Goal: Check status: Check status

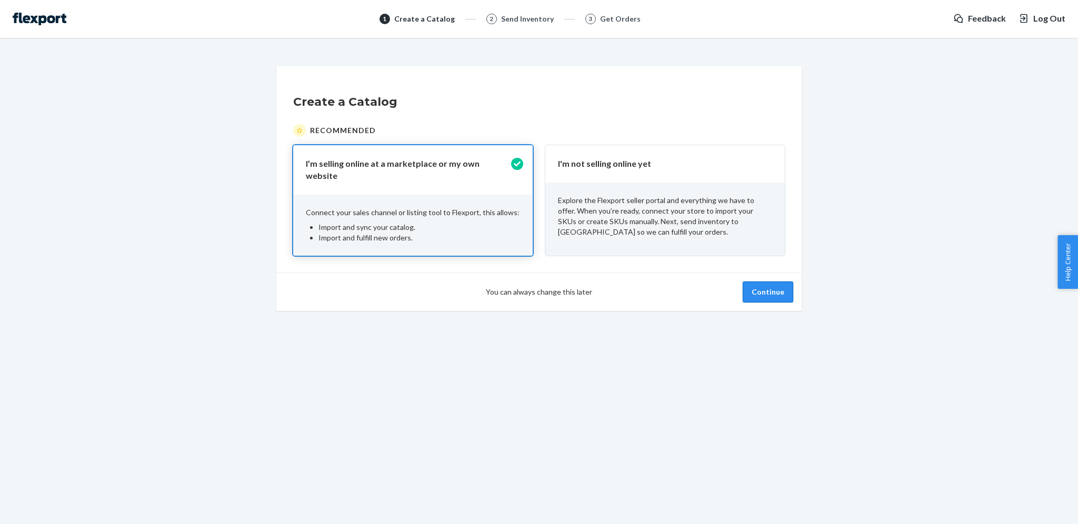
click at [757, 286] on button "Continue" at bounding box center [768, 292] width 51 height 21
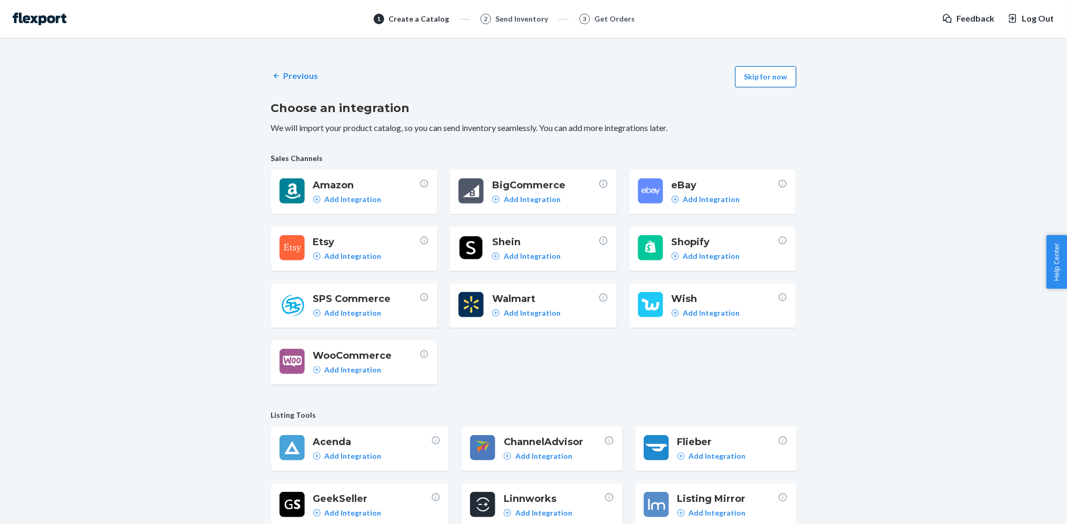
click at [763, 81] on button "Skip for now" at bounding box center [766, 76] width 61 height 21
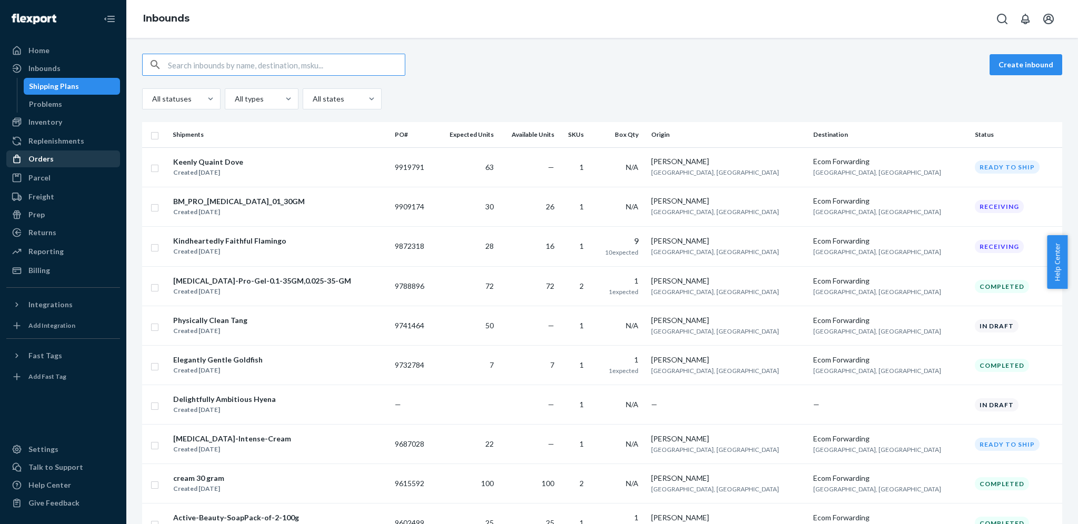
click at [72, 156] on div "Orders" at bounding box center [63, 159] width 112 height 15
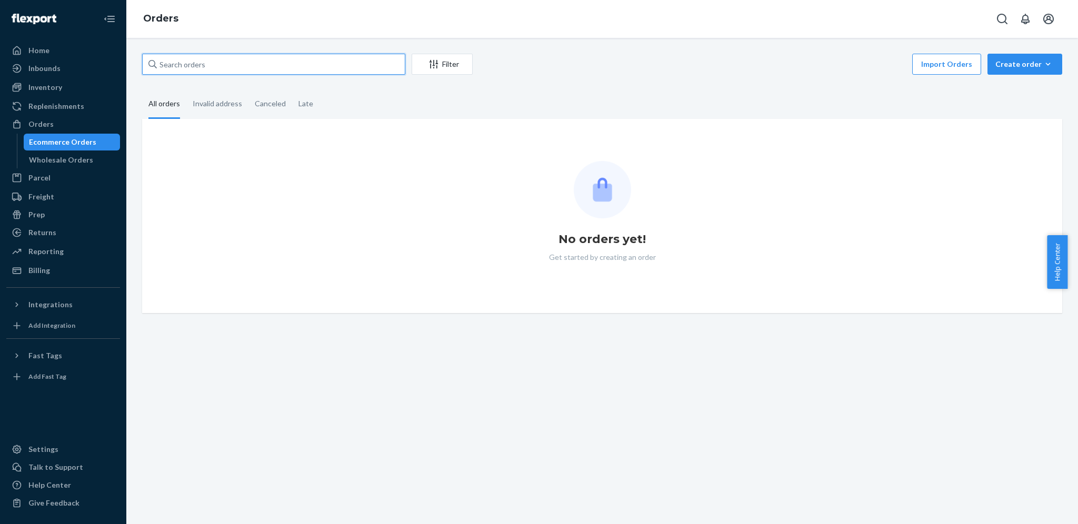
click at [234, 68] on input "text" at bounding box center [273, 64] width 263 height 21
paste input "[PERSON_NAME]"
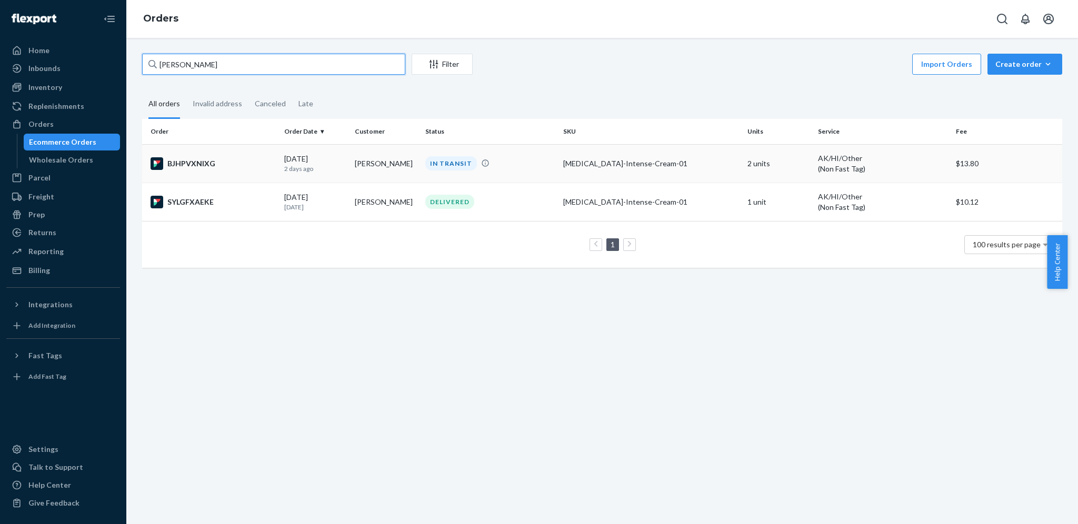
type input "[PERSON_NAME]"
click at [276, 148] on td "BJHPVXNIXG" at bounding box center [211, 163] width 138 height 38
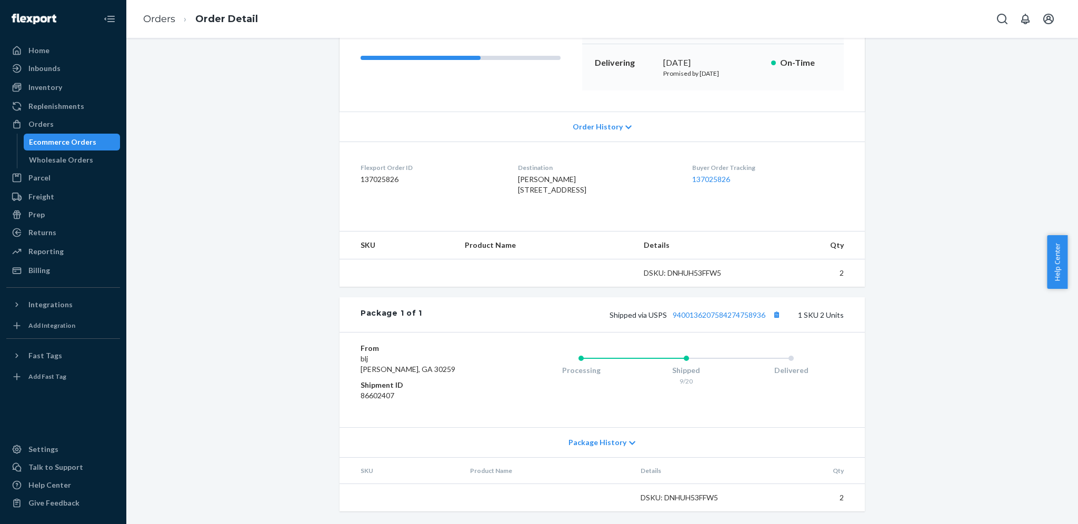
scroll to position [173, 0]
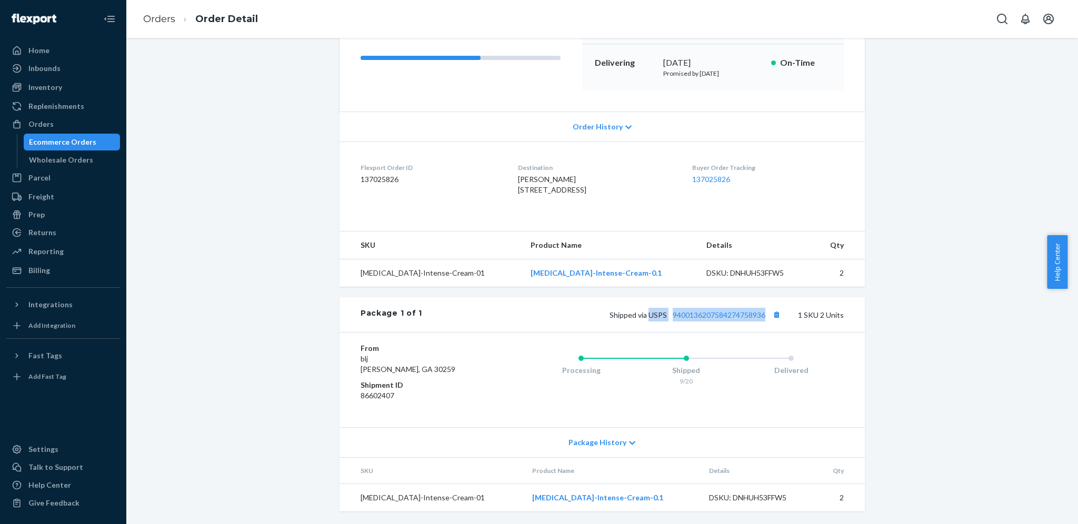
drag, startPoint x: 646, startPoint y: 319, endPoint x: 769, endPoint y: 305, distance: 123.4
click at [769, 305] on div "Package 1 of 1 Shipped via USPS 9400136207584274758936 1 SKU 2 Units" at bounding box center [602, 314] width 525 height 35
copy span "USPS 9400136207584274758936"
click at [46, 94] on div "Inventory" at bounding box center [63, 87] width 112 height 15
